Goal: Information Seeking & Learning: Learn about a topic

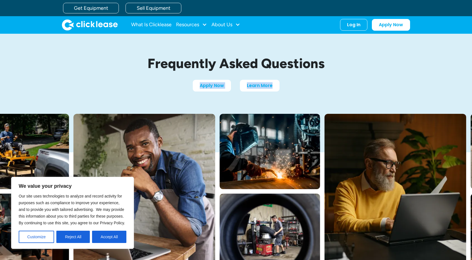
drag, startPoint x: 471, startPoint y: 55, endPoint x: 472, endPoint y: 88, distance: 33.5
click at [471, 88] on html "We value your privacy Our site uses technologies to analyze and record activity…" at bounding box center [236, 130] width 472 height 260
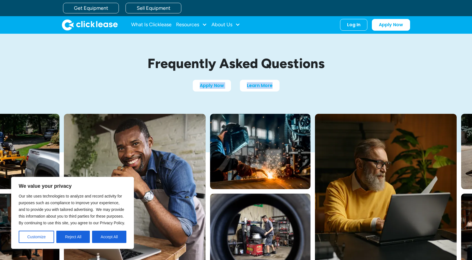
click at [427, 65] on div "Frequently Asked Questions Apply Now Learn More" at bounding box center [236, 74] width 472 height 80
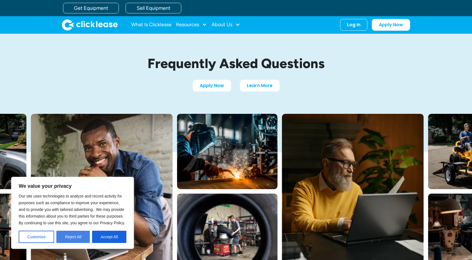
click at [80, 242] on button "Reject All" at bounding box center [72, 237] width 33 height 12
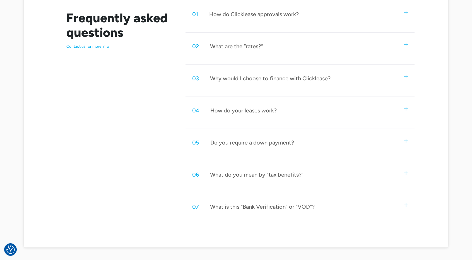
scroll to position [303, 0]
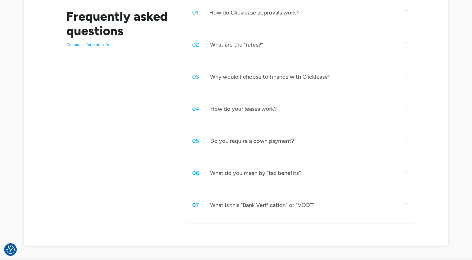
click at [252, 47] on div "02 What are the “rates?”" at bounding box center [299, 44] width 229 height 18
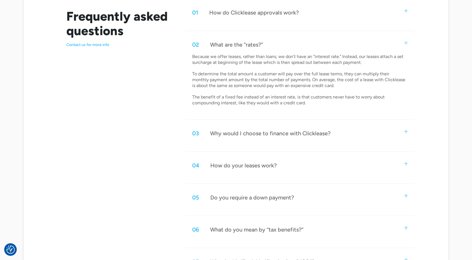
scroll to position [76, 0]
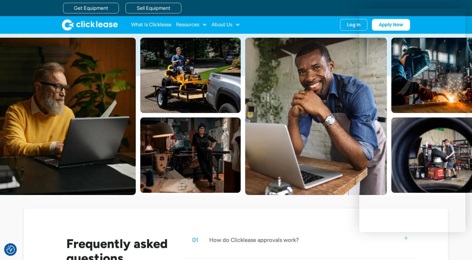
click at [342, 160] on img at bounding box center [316, 116] width 142 height 157
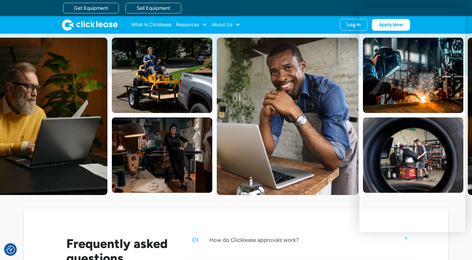
click at [336, 9] on div "Get Equipment Sell Equipment" at bounding box center [241, 8] width 357 height 16
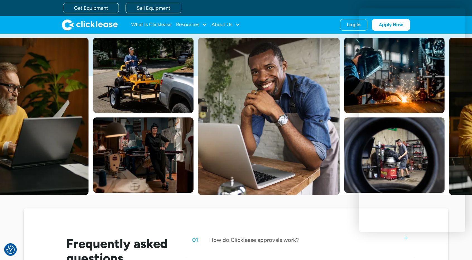
click at [321, 14] on div "Get Equipment Sell Equipment" at bounding box center [241, 8] width 357 height 16
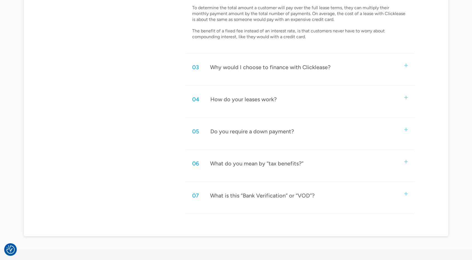
scroll to position [370, 0]
